Goal: Complete application form

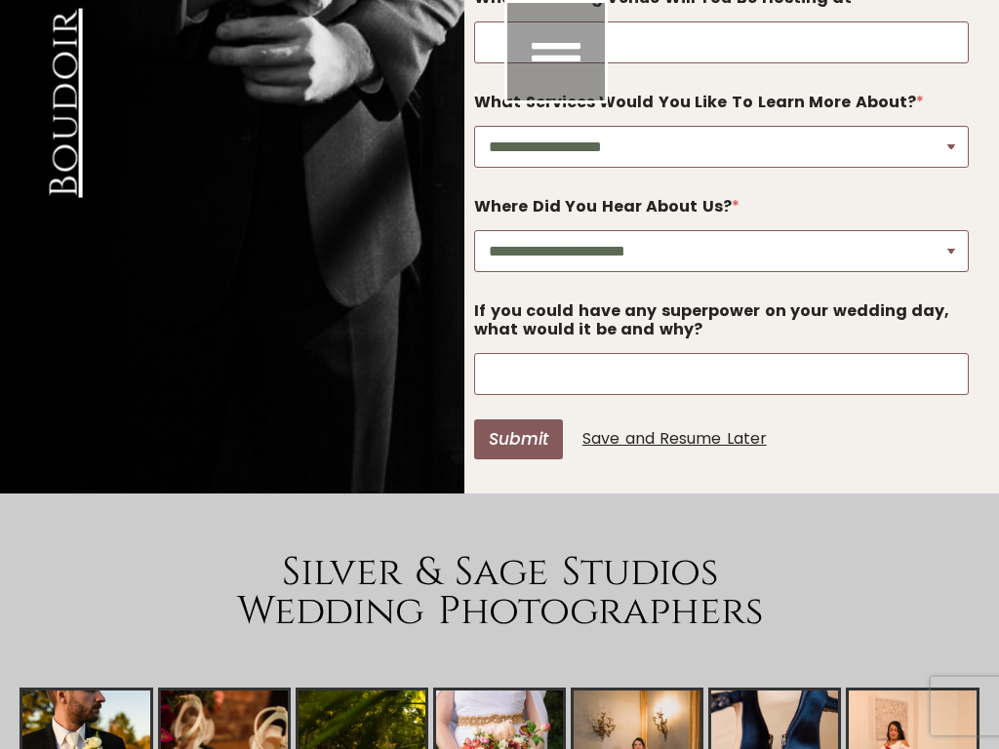
scroll to position [5574, 111]
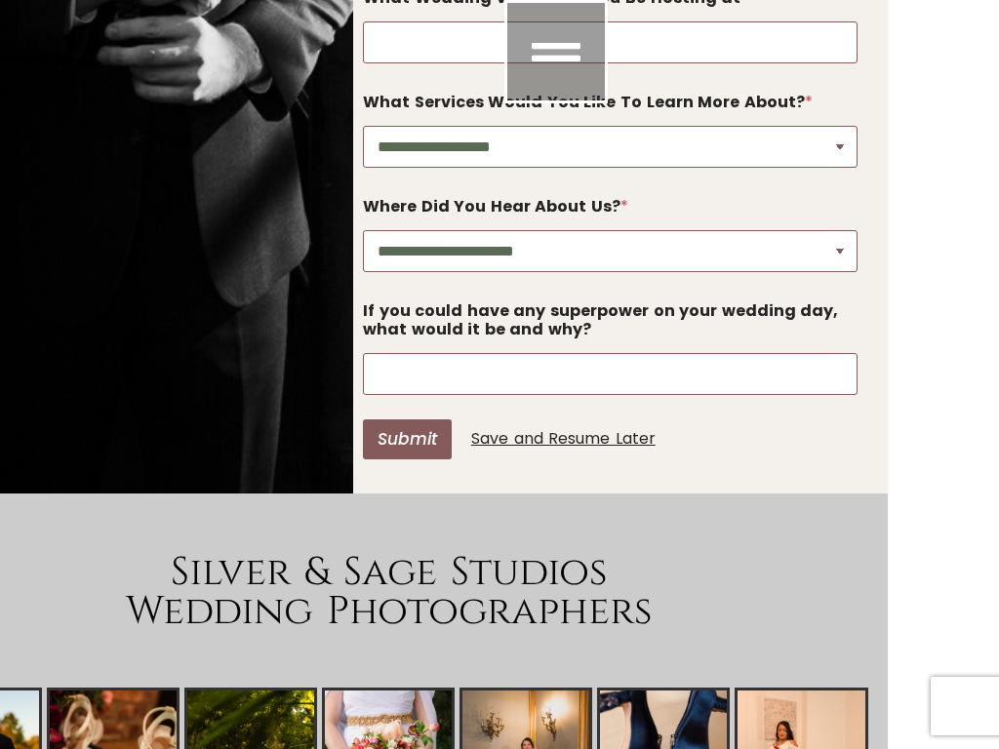
select select "**********"
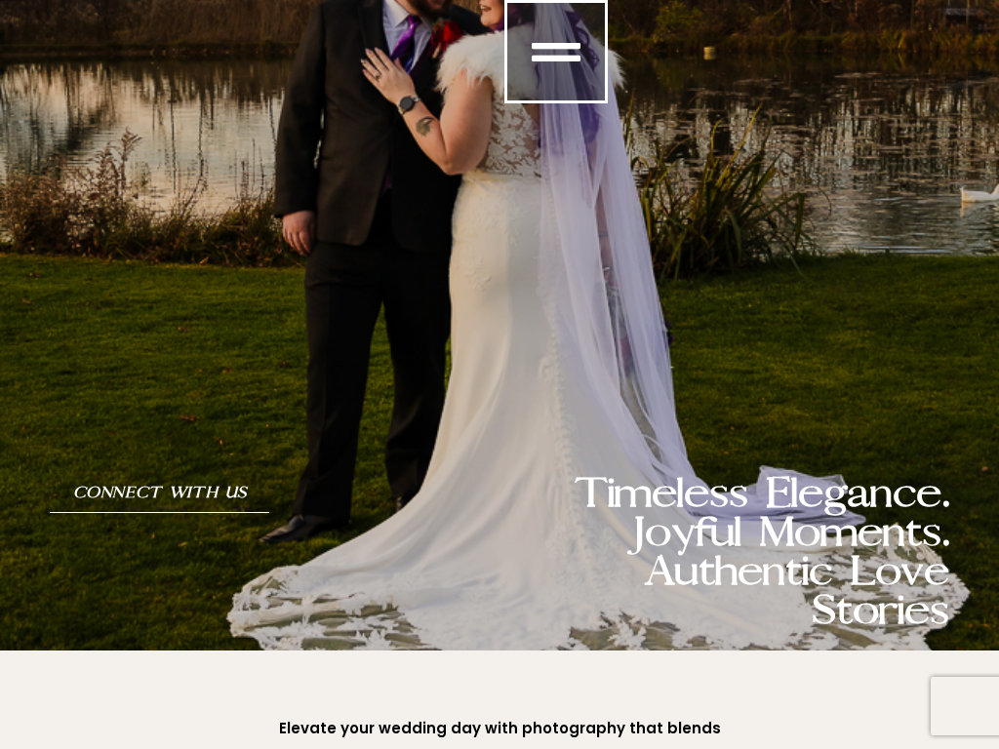
select select "**********"
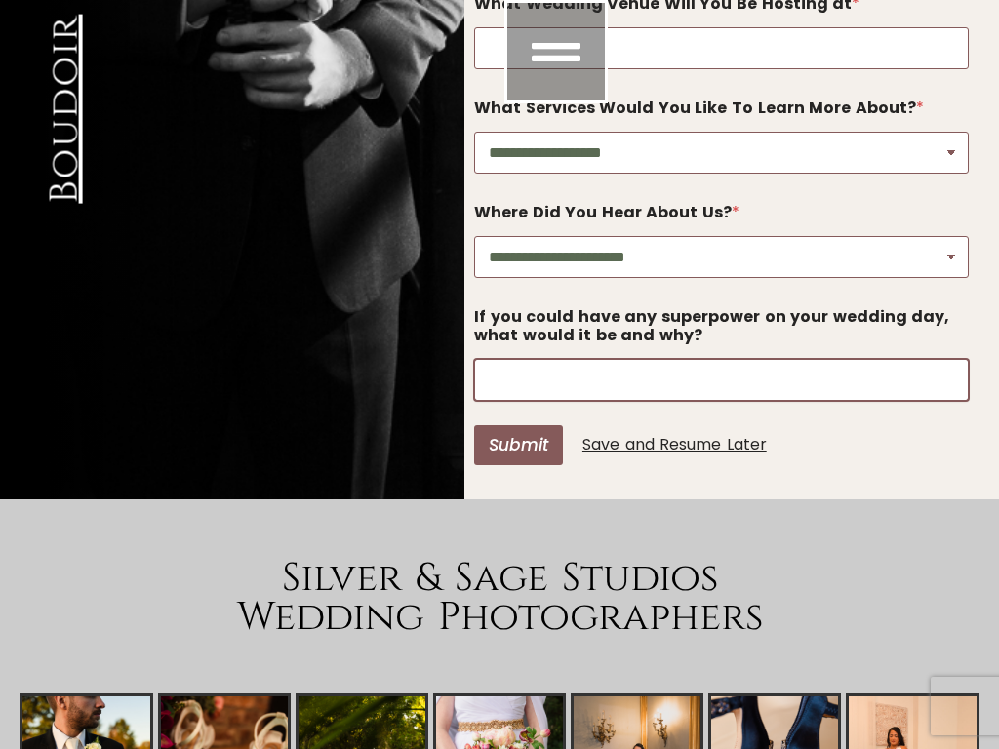
scroll to position [5574, 0]
